Goal: Transaction & Acquisition: Purchase product/service

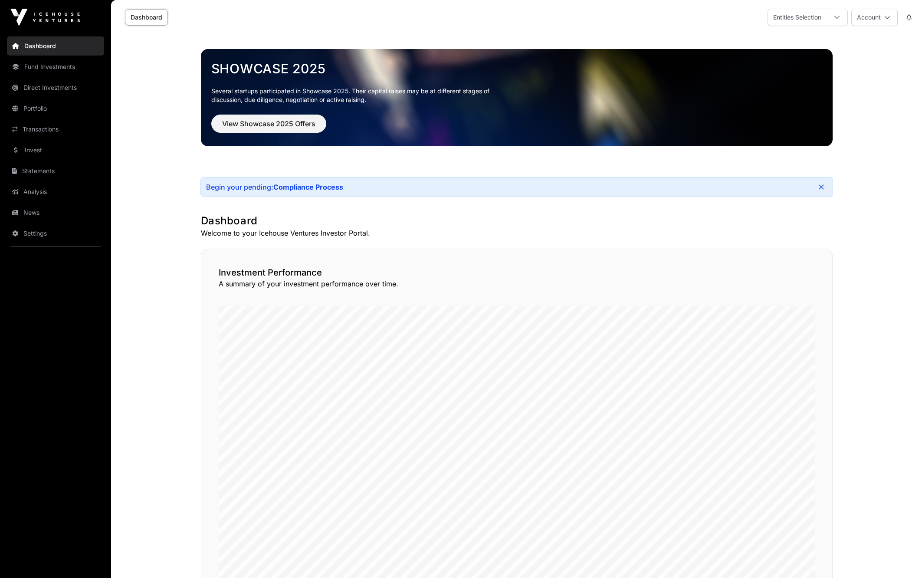
click at [32, 145] on link "Invest" at bounding box center [55, 150] width 97 height 19
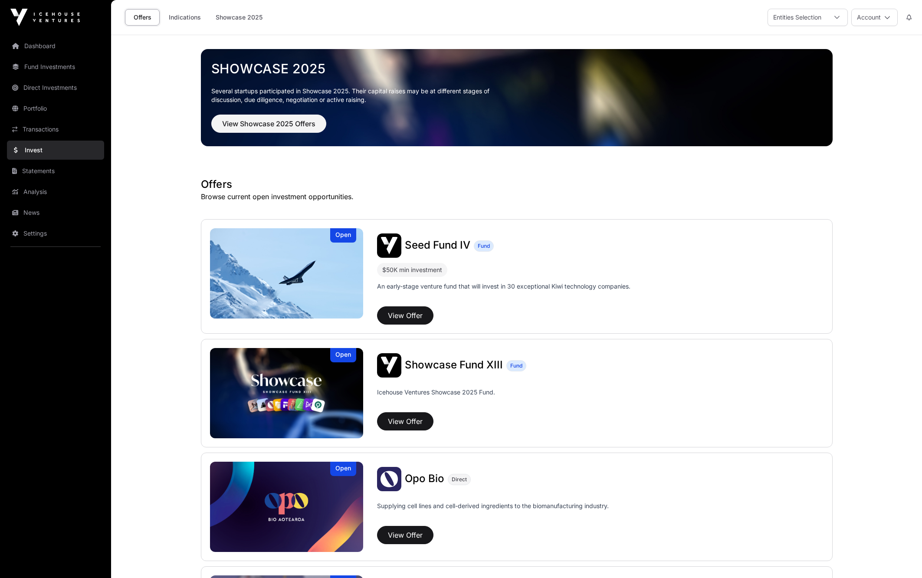
click at [184, 15] on link "Indications" at bounding box center [184, 17] width 43 height 16
click at [184, 17] on link "Indications" at bounding box center [184, 17] width 43 height 16
click at [180, 19] on link "Indications" at bounding box center [184, 17] width 43 height 16
click at [187, 16] on link "Indications" at bounding box center [184, 17] width 43 height 16
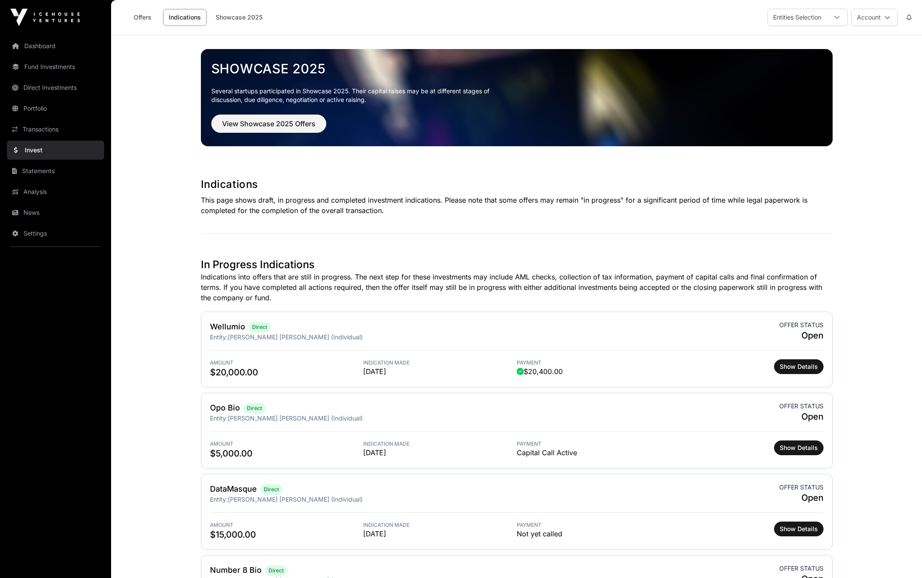
click at [37, 148] on link "Invest" at bounding box center [55, 150] width 97 height 19
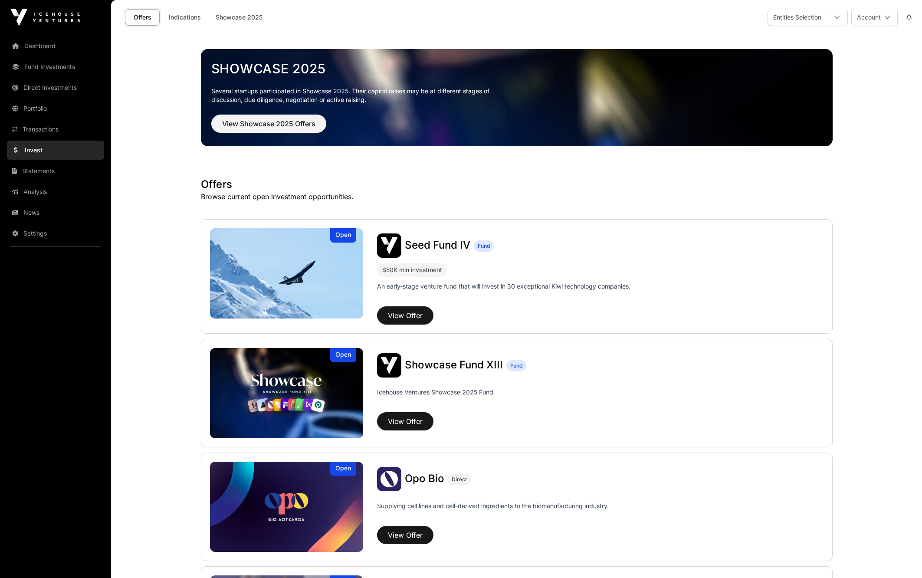
click at [144, 15] on link "Offers" at bounding box center [142, 17] width 35 height 16
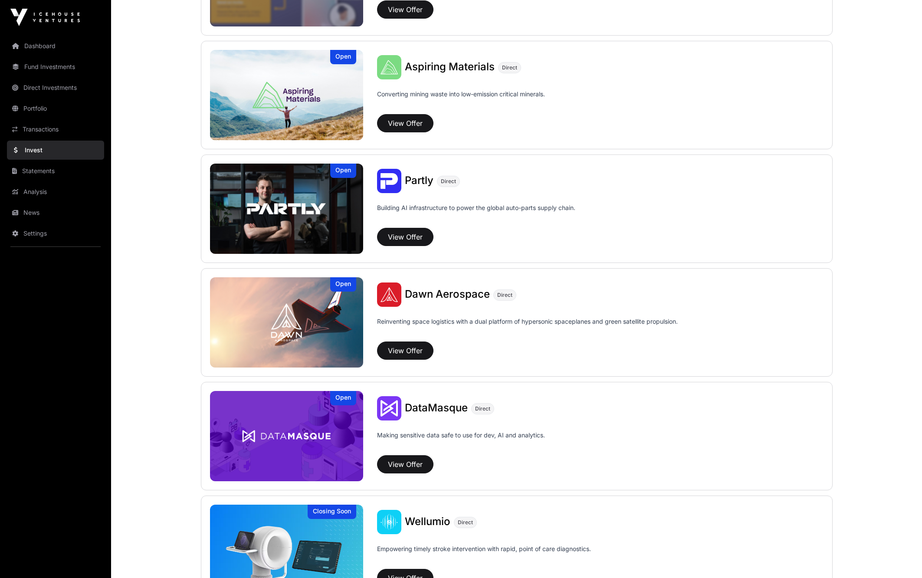
scroll to position [641, 0]
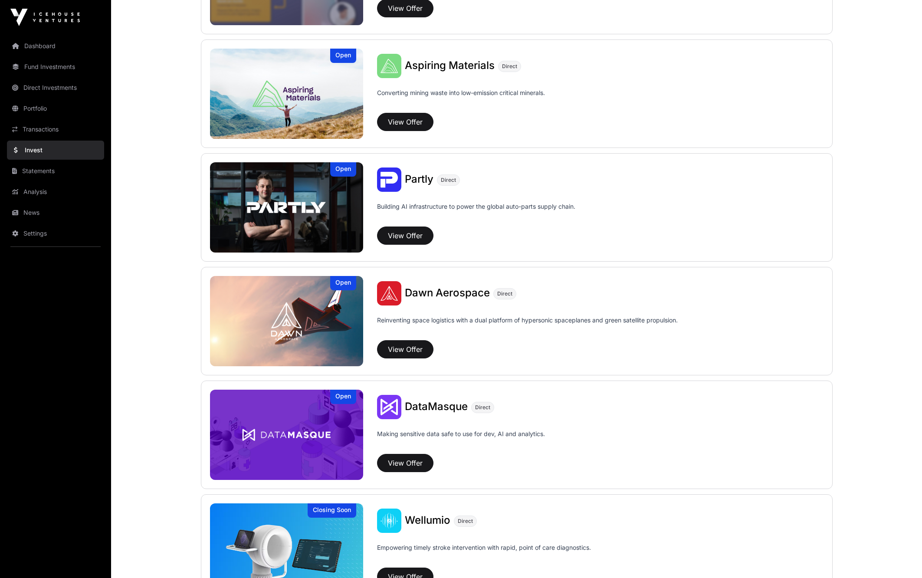
click at [409, 351] on button "View Offer" at bounding box center [405, 349] width 56 height 18
